Goal: Task Accomplishment & Management: Use online tool/utility

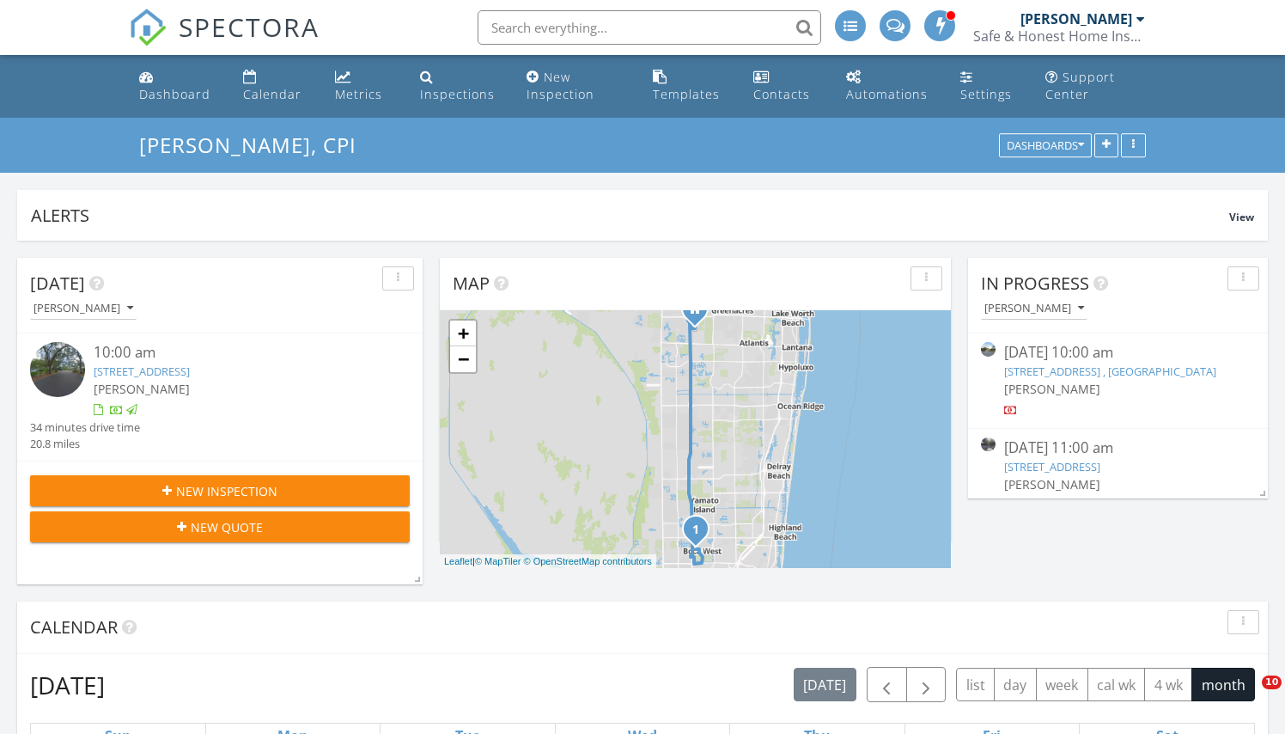
scroll to position [0, 0]
click at [545, 27] on input "text" at bounding box center [650, 27] width 344 height 34
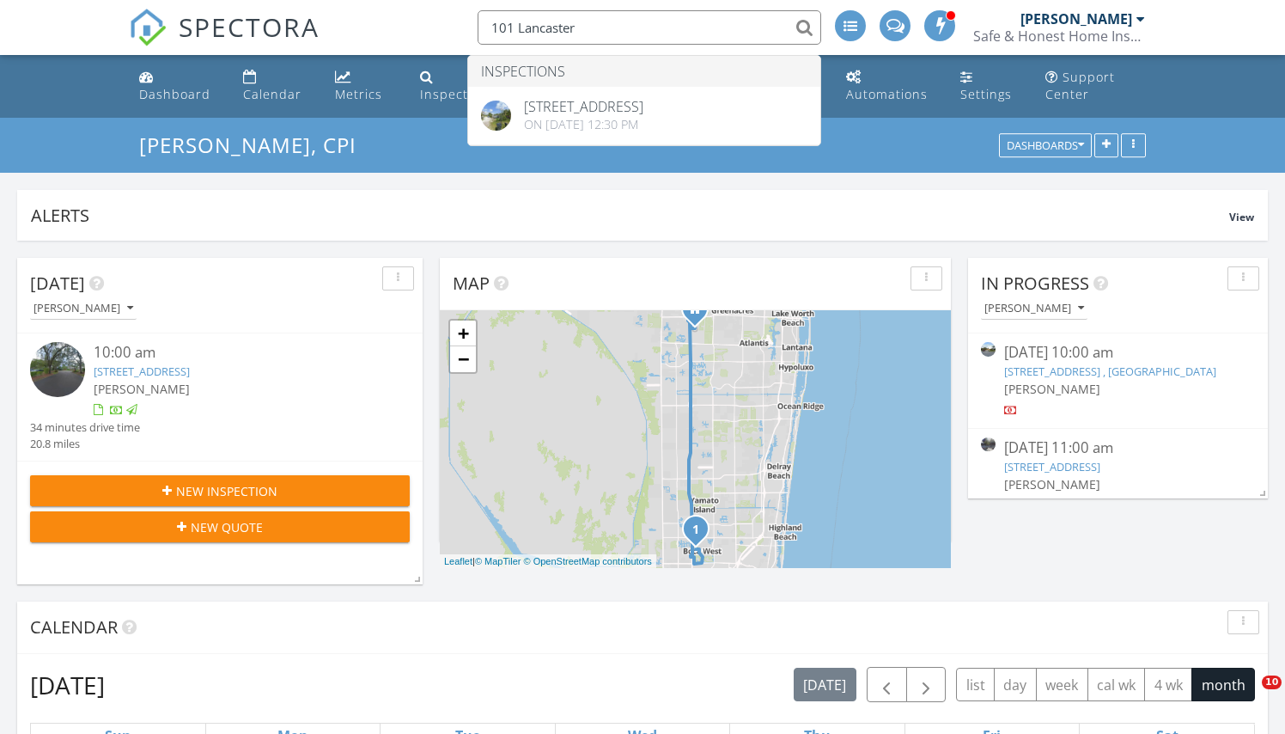
type input "101 Lancaster"
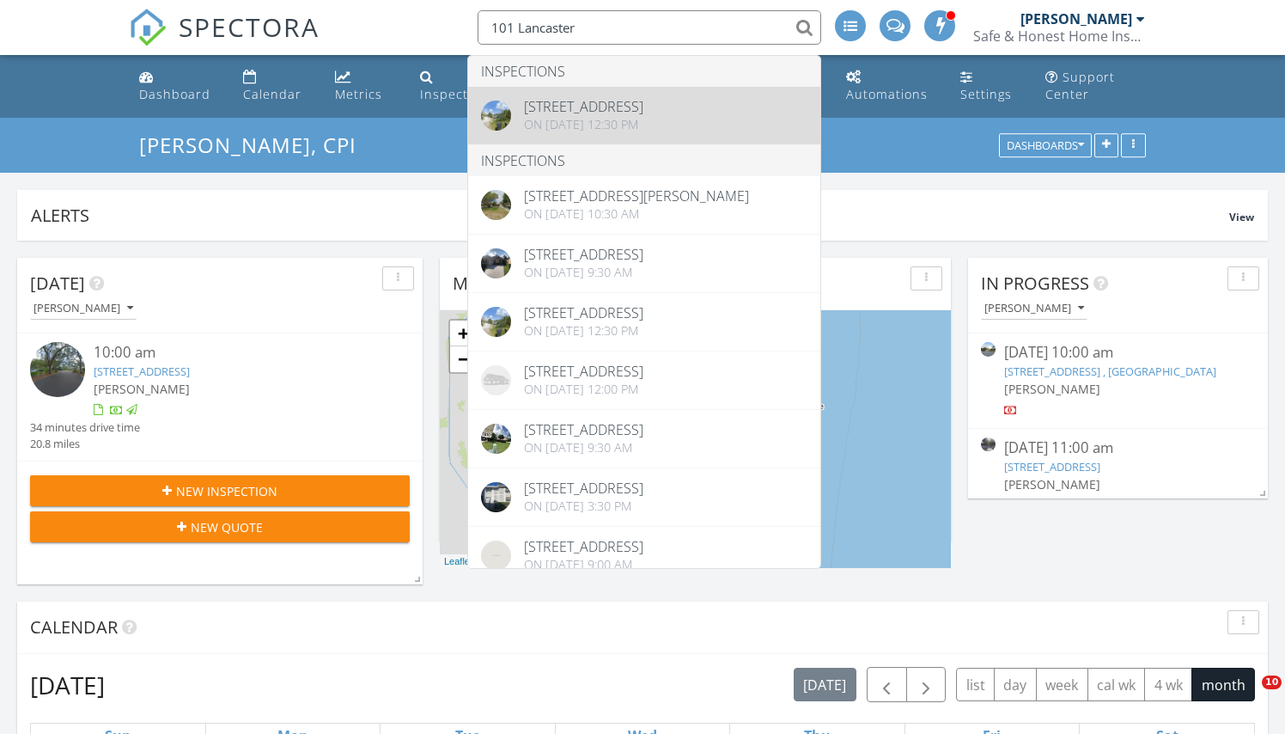
drag, startPoint x: 553, startPoint y: 58, endPoint x: 577, endPoint y: 103, distance: 51.5
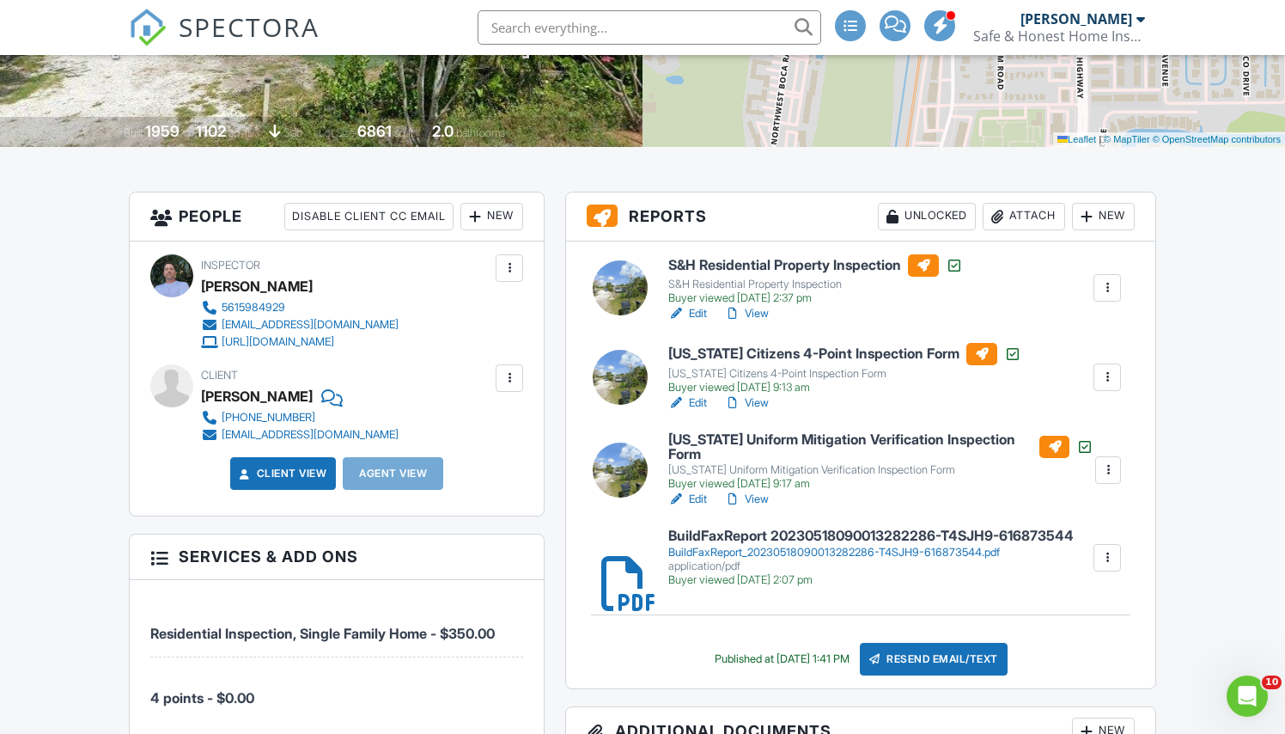
scroll to position [344, 0]
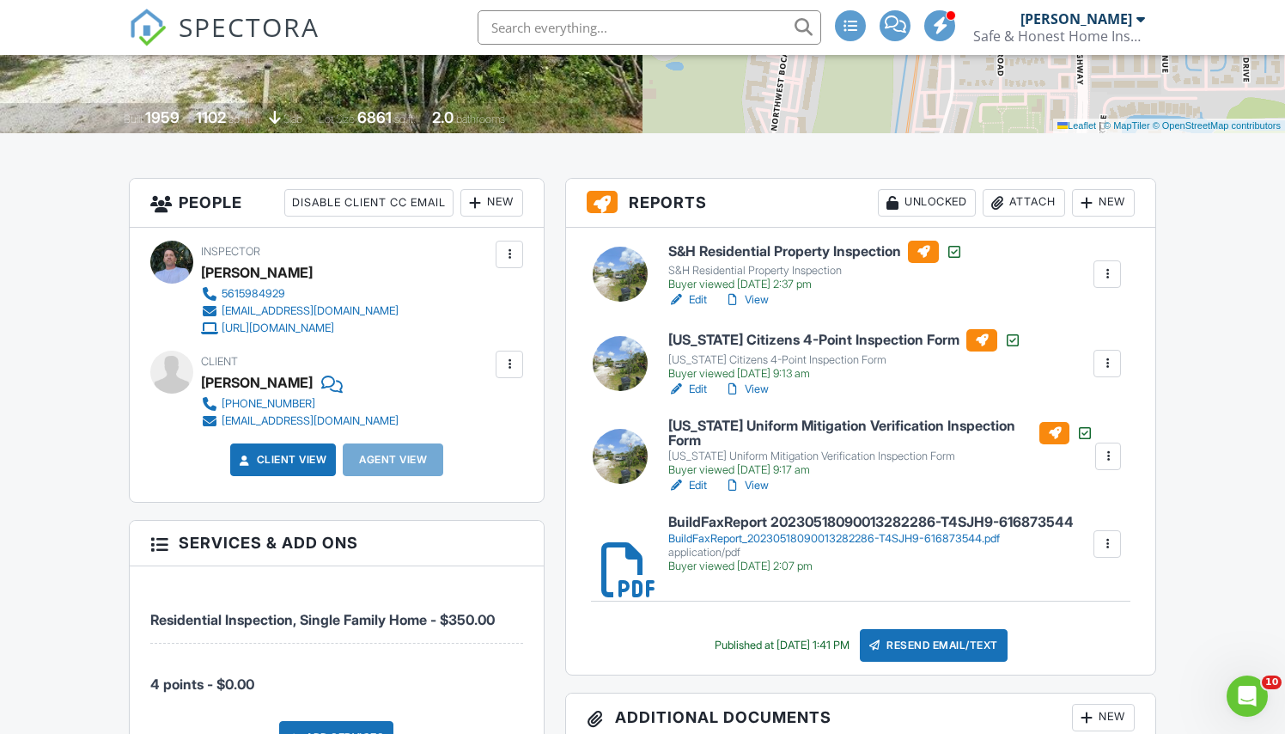
click at [781, 425] on h6 "Florida Uniform Mitigation Verification Inspection Form" at bounding box center [881, 433] width 425 height 30
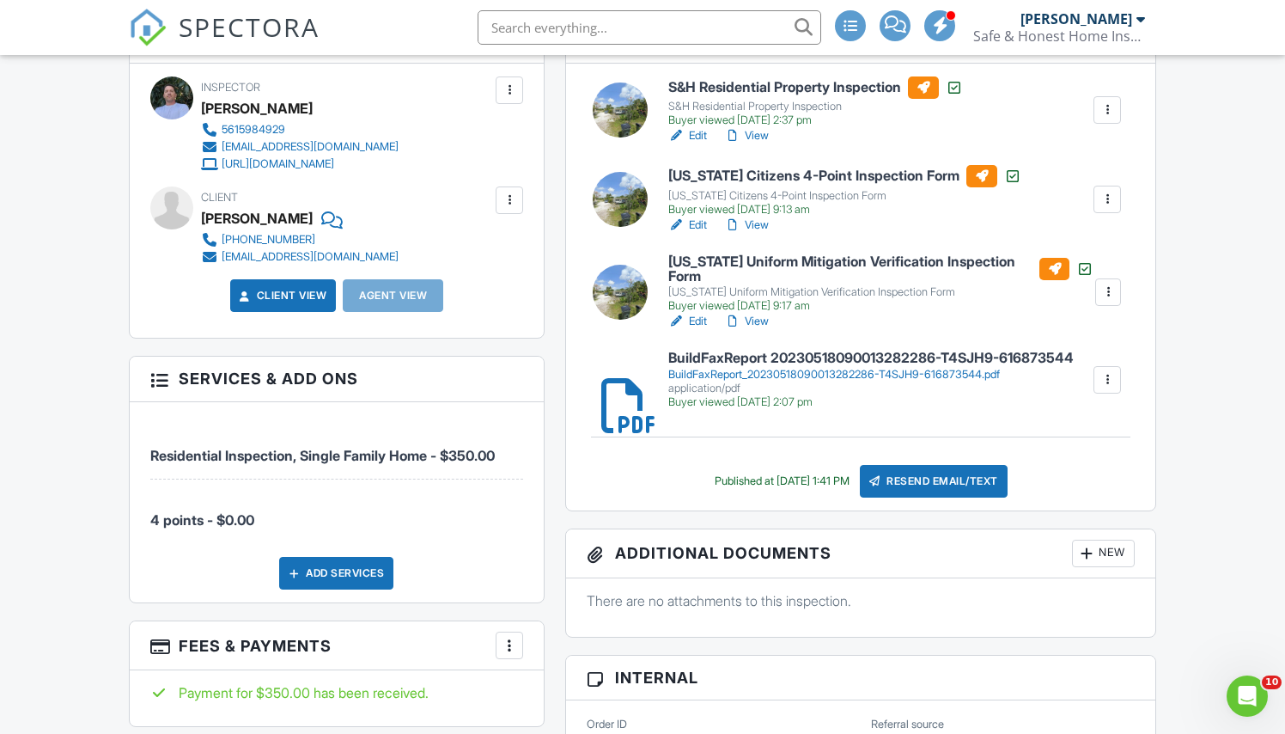
scroll to position [500, 0]
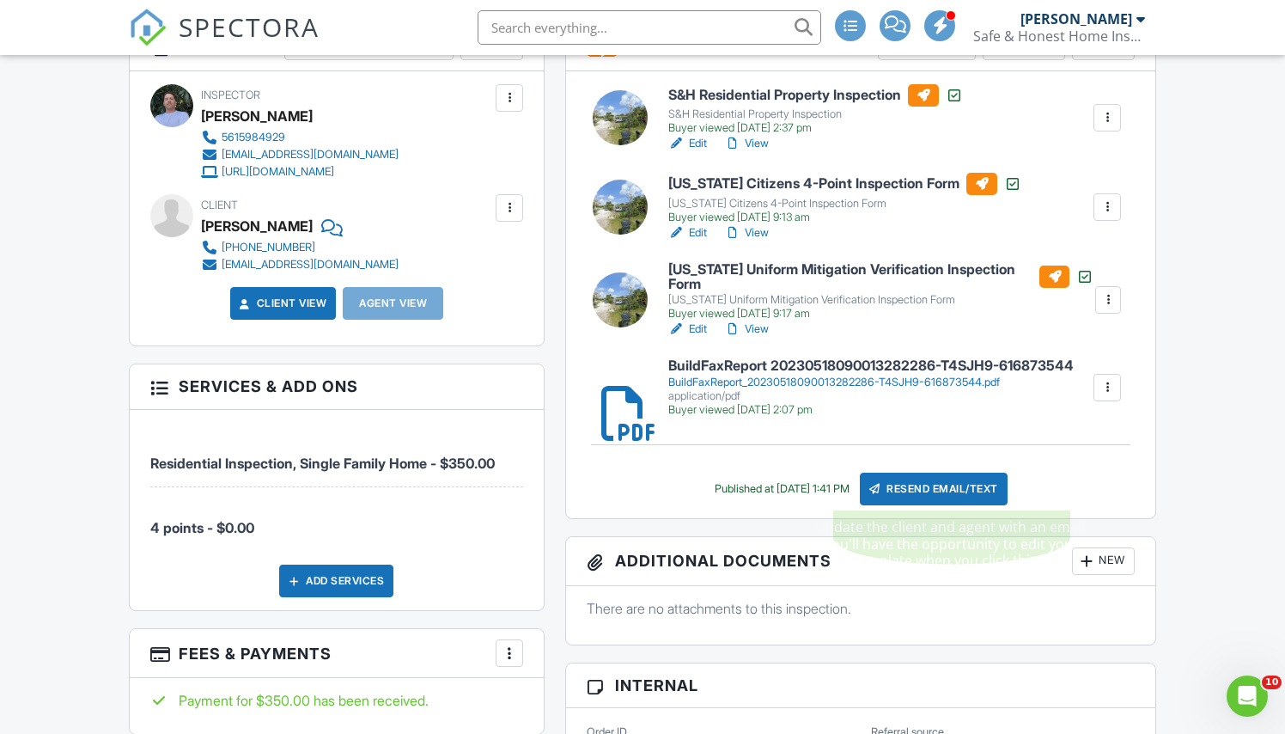
click at [987, 486] on div "Resend Email/Text" at bounding box center [934, 489] width 148 height 33
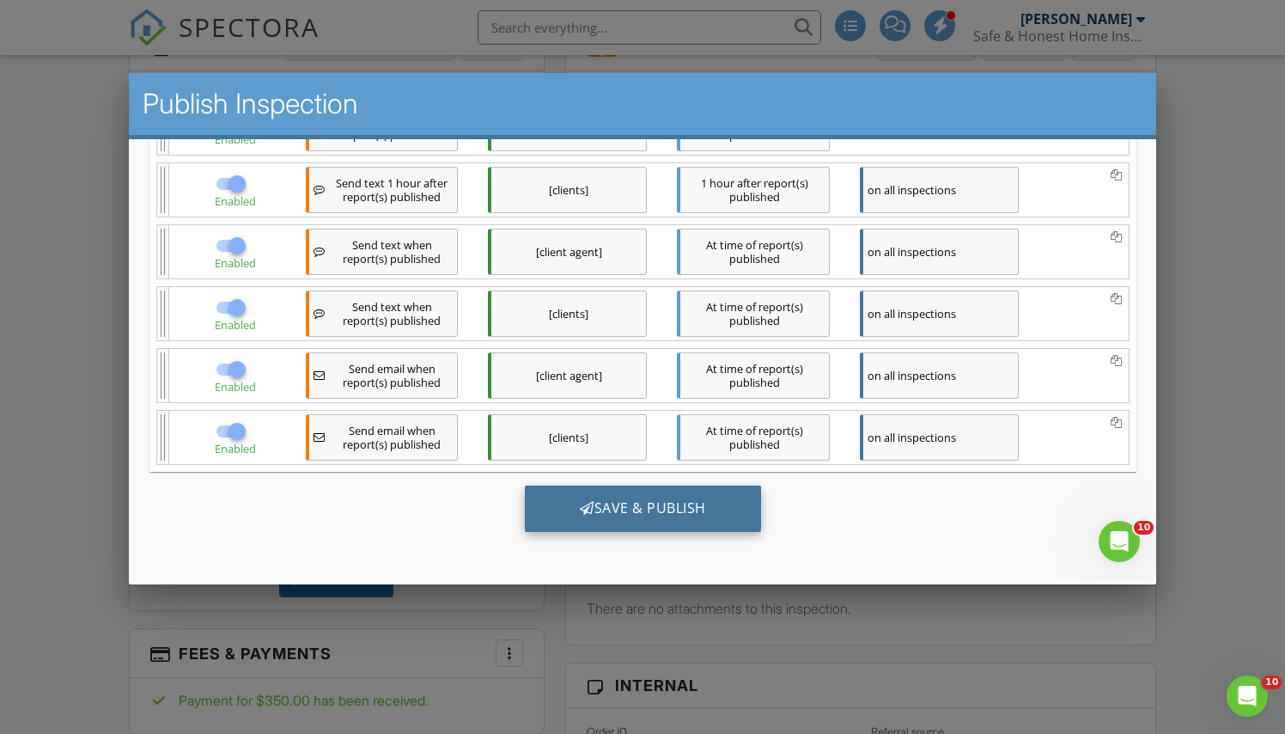
scroll to position [460, 0]
click at [645, 504] on div "Save & Publish" at bounding box center [642, 508] width 236 height 46
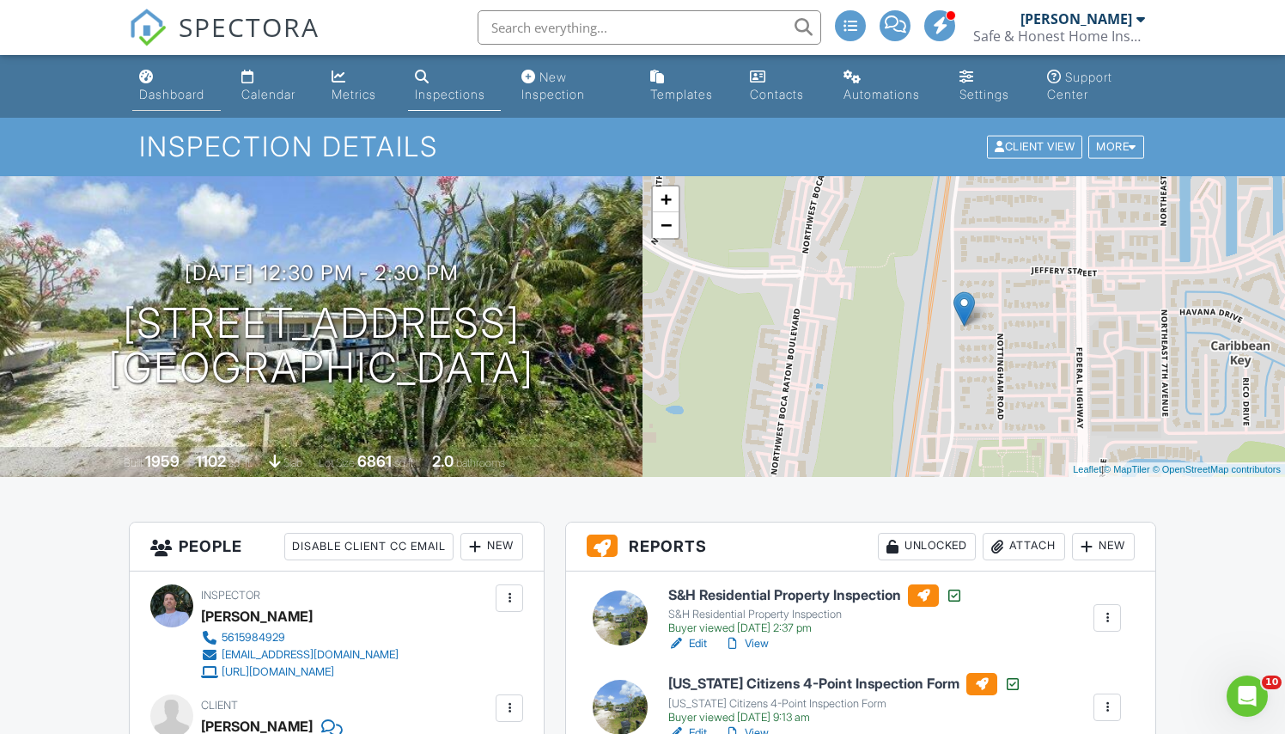
click at [162, 89] on div "Dashboard" at bounding box center [171, 94] width 65 height 15
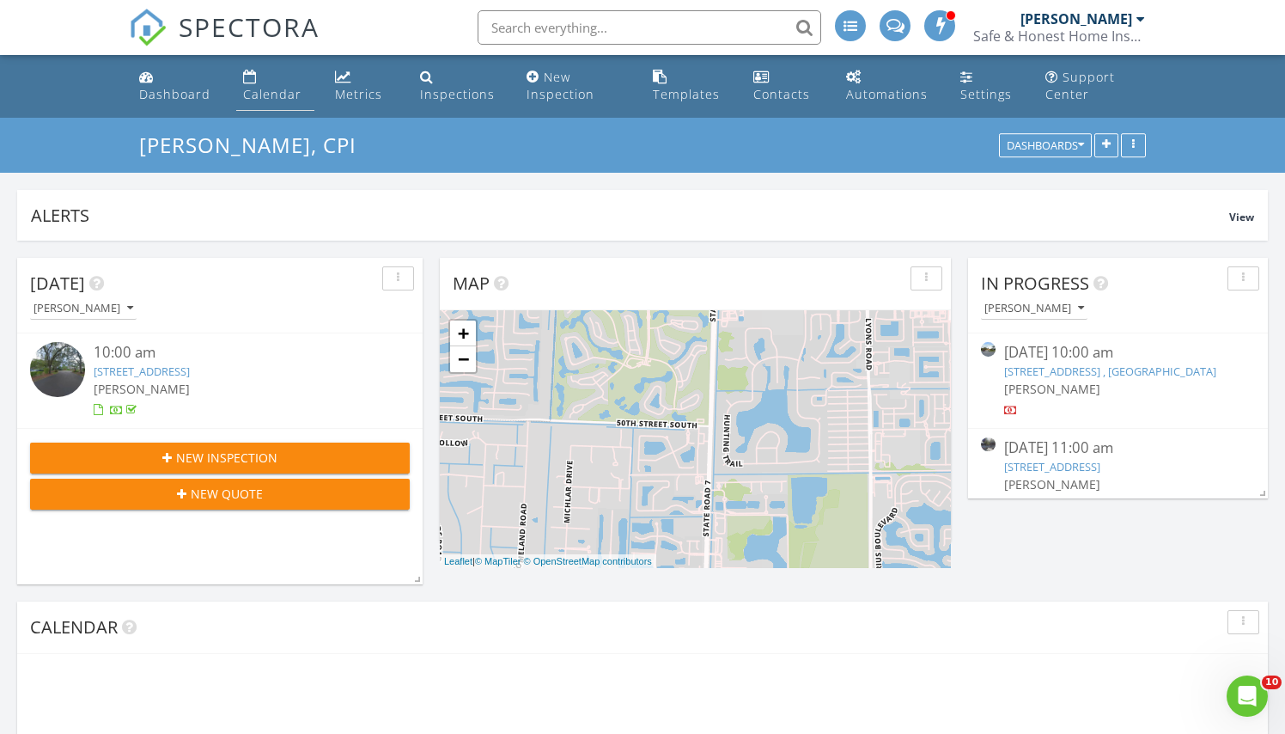
scroll to position [455, 511]
